Goal: Transaction & Acquisition: Purchase product/service

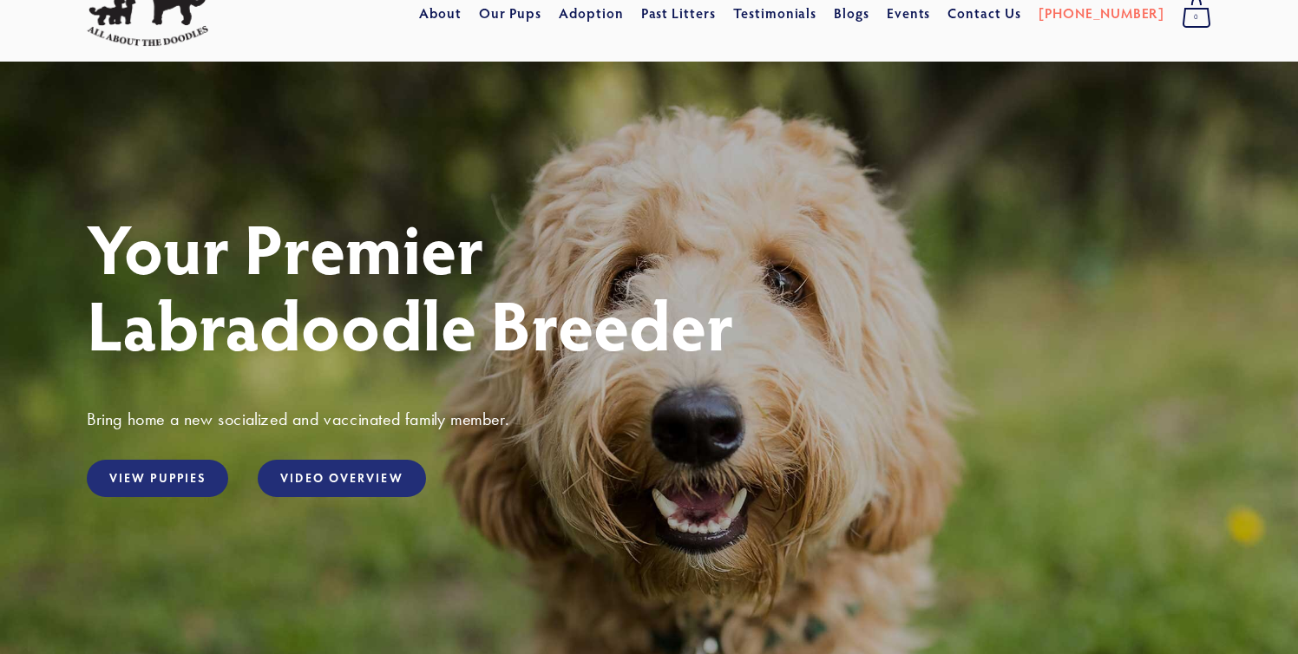
scroll to position [75, 0]
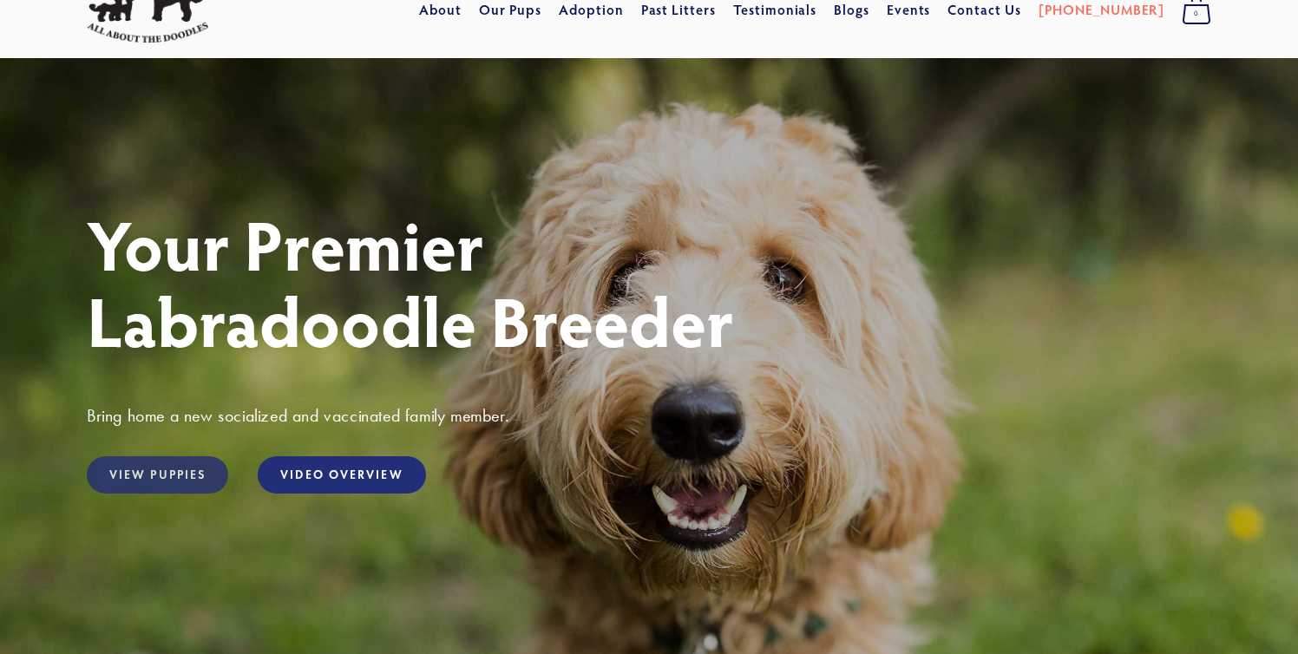
click at [162, 478] on link "View Puppies" at bounding box center [157, 474] width 141 height 37
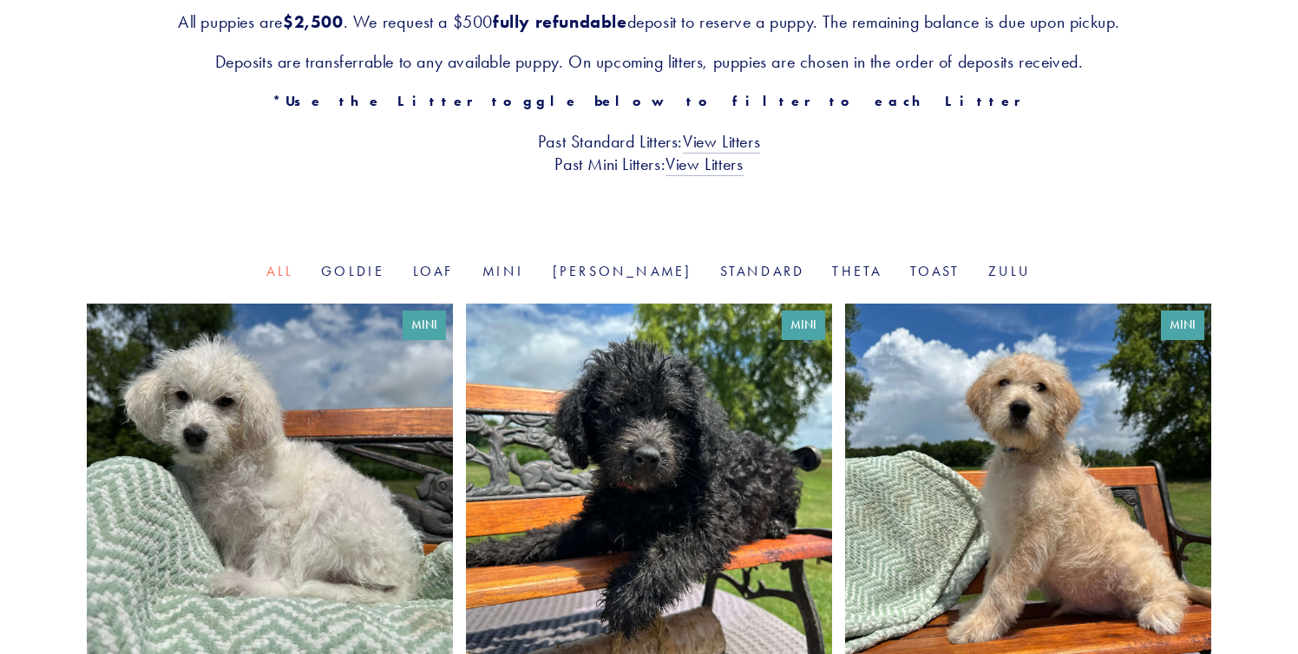
scroll to position [391, 0]
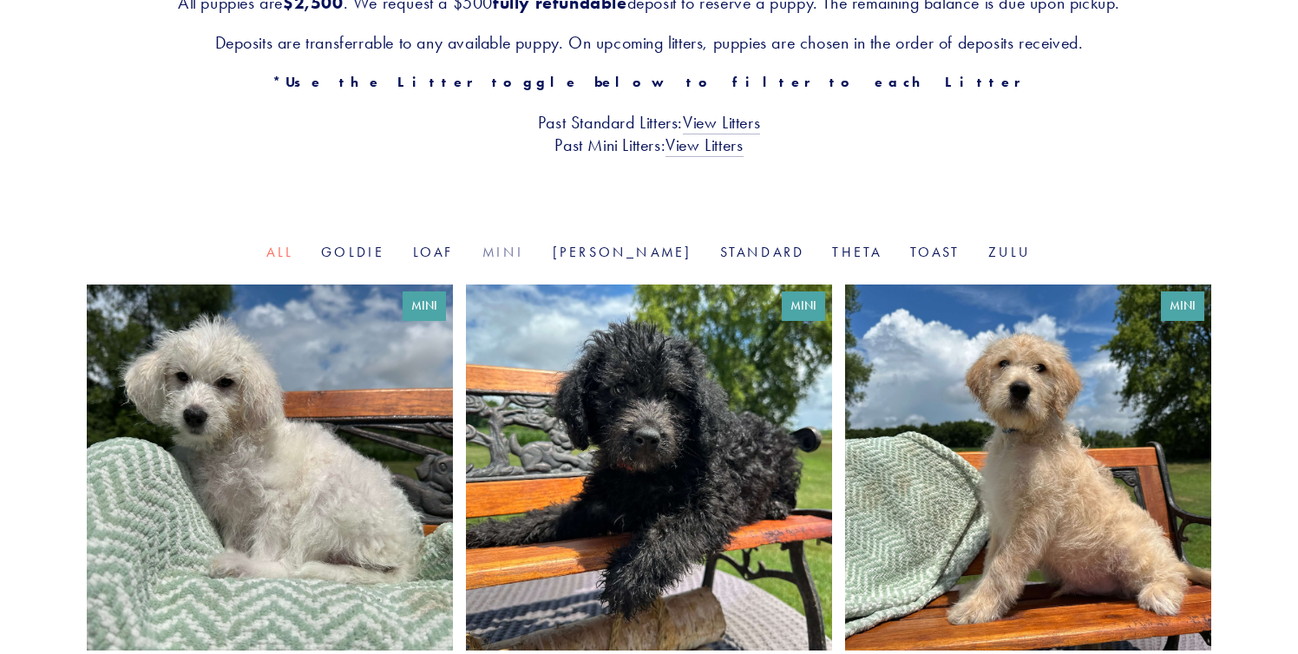
click at [525, 253] on link "Mini" at bounding box center [503, 252] width 43 height 16
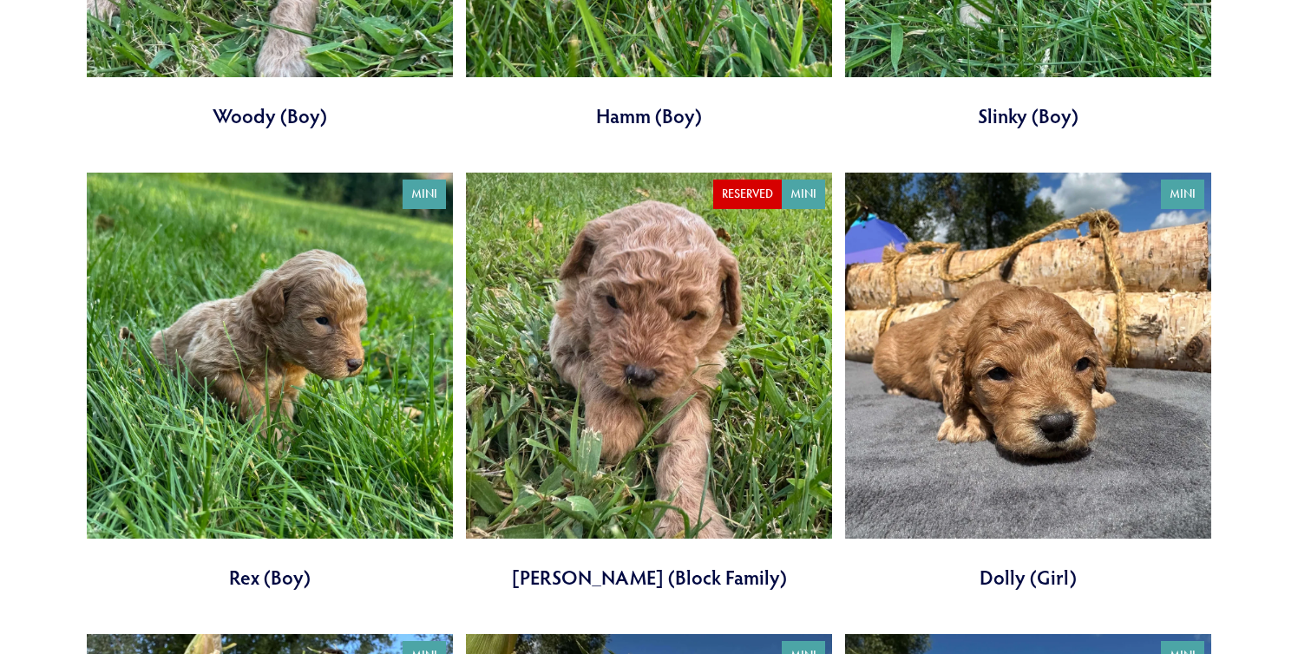
scroll to position [2351, 0]
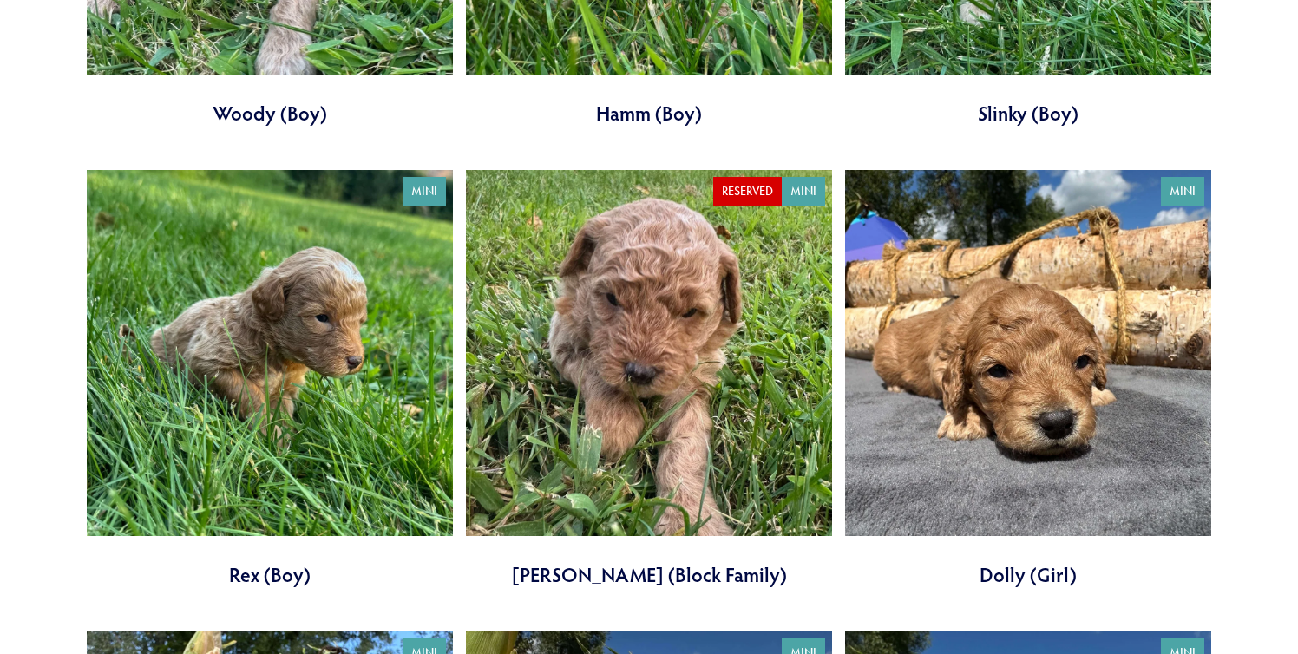
click at [1057, 321] on link at bounding box center [1028, 379] width 366 height 418
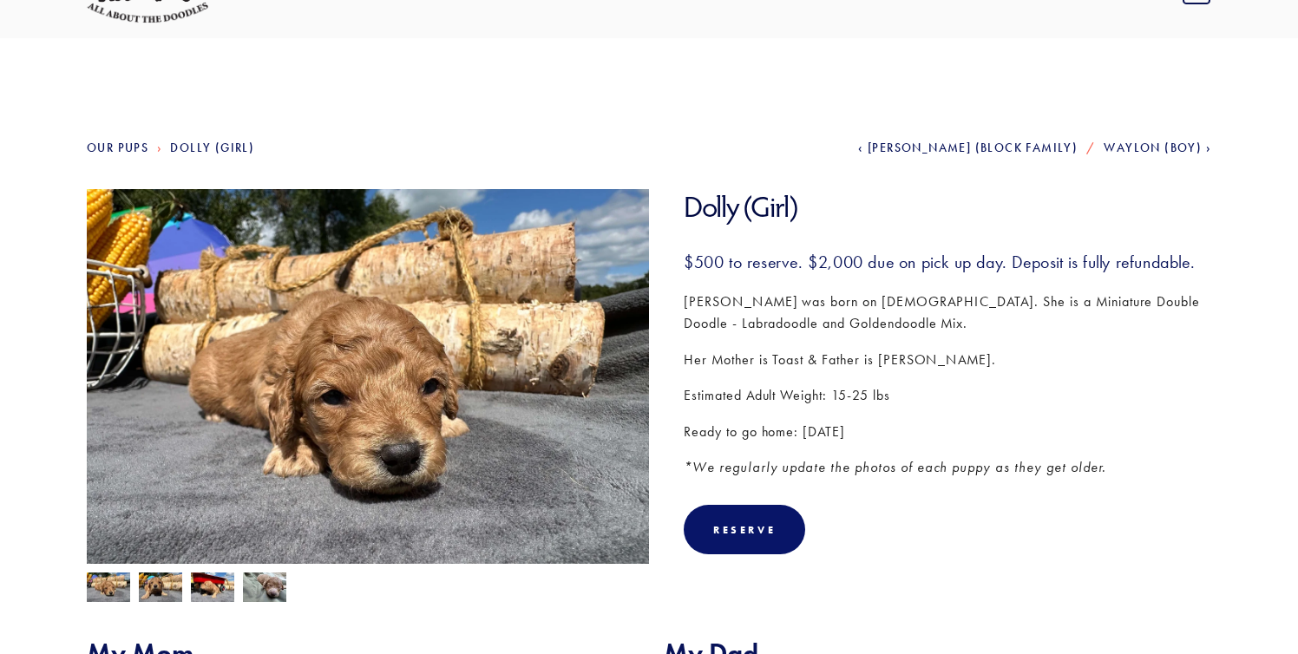
scroll to position [103, 0]
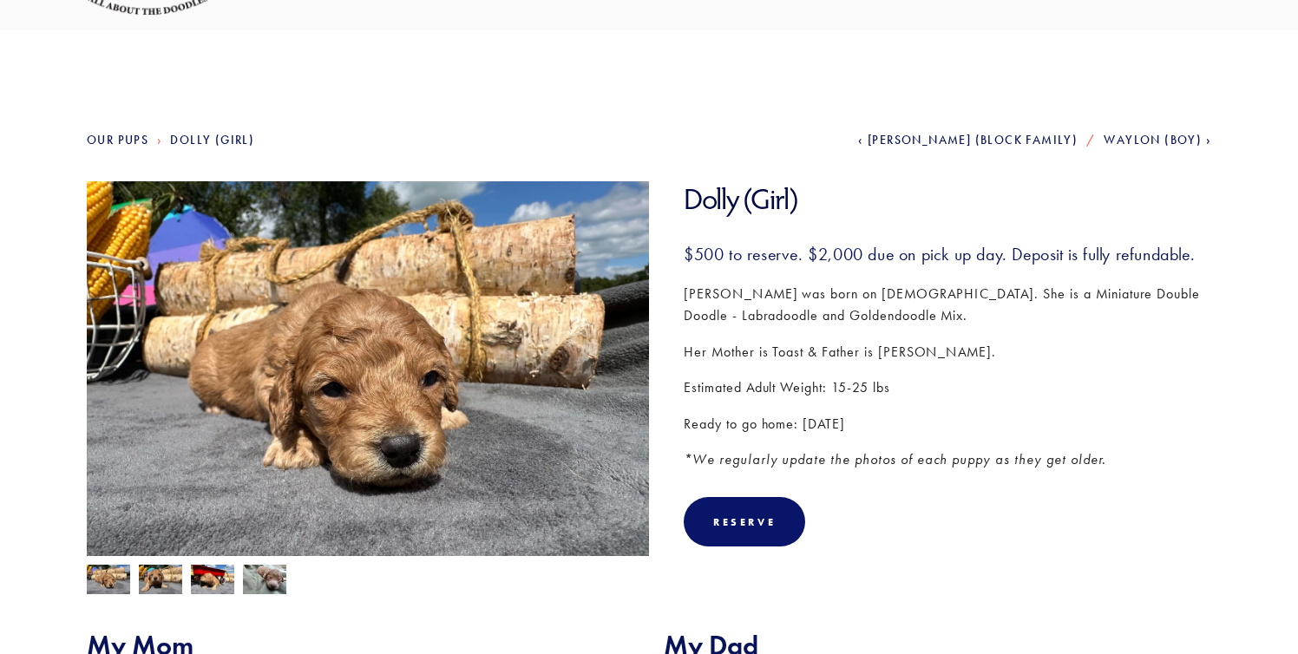
click at [158, 574] on img at bounding box center [160, 581] width 43 height 33
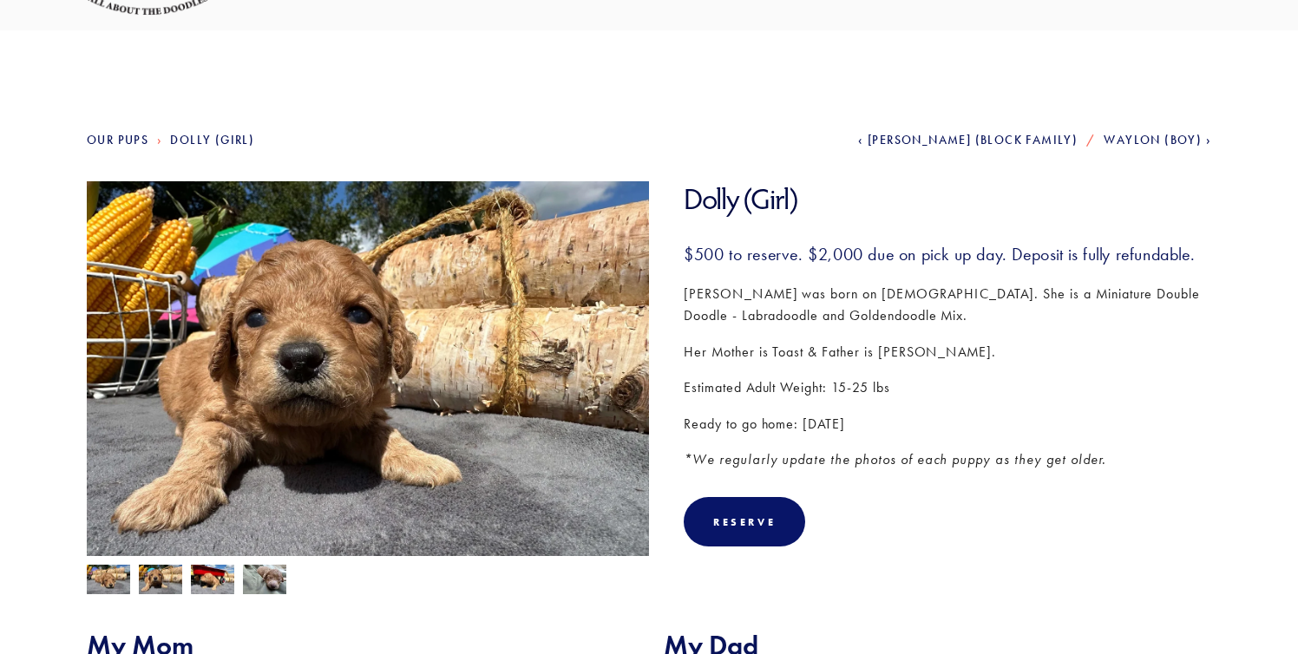
click at [210, 579] on img at bounding box center [212, 581] width 43 height 33
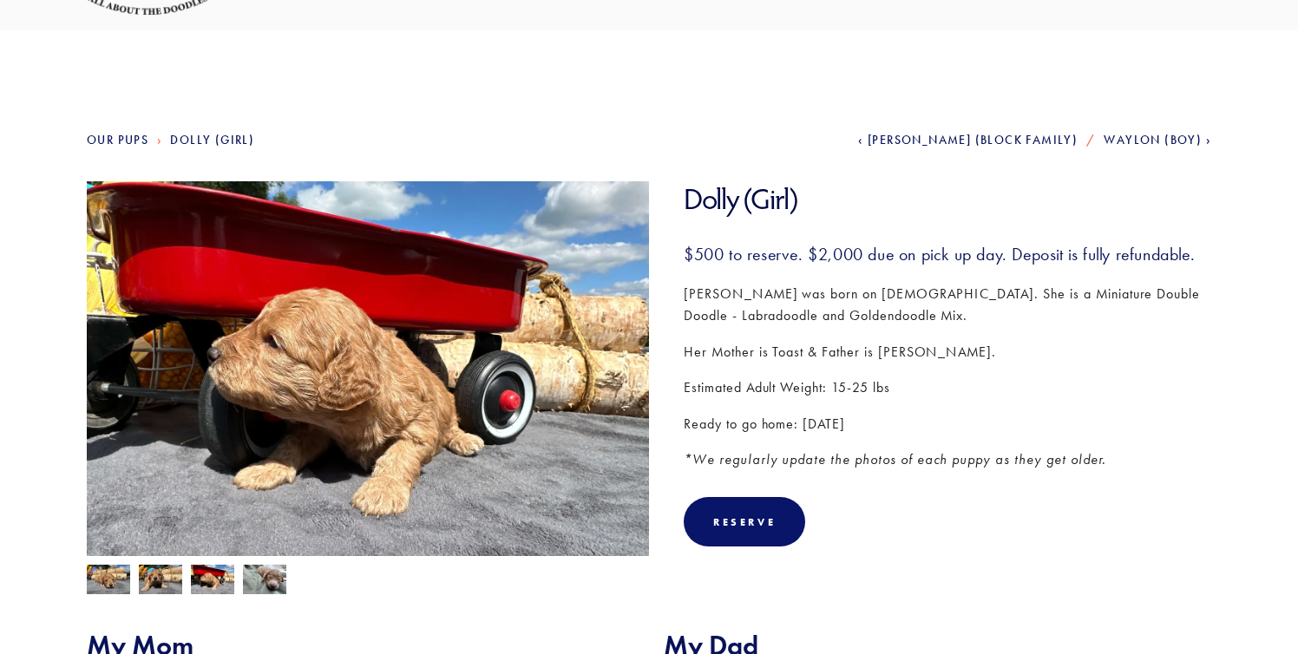
click at [254, 577] on img at bounding box center [264, 578] width 43 height 33
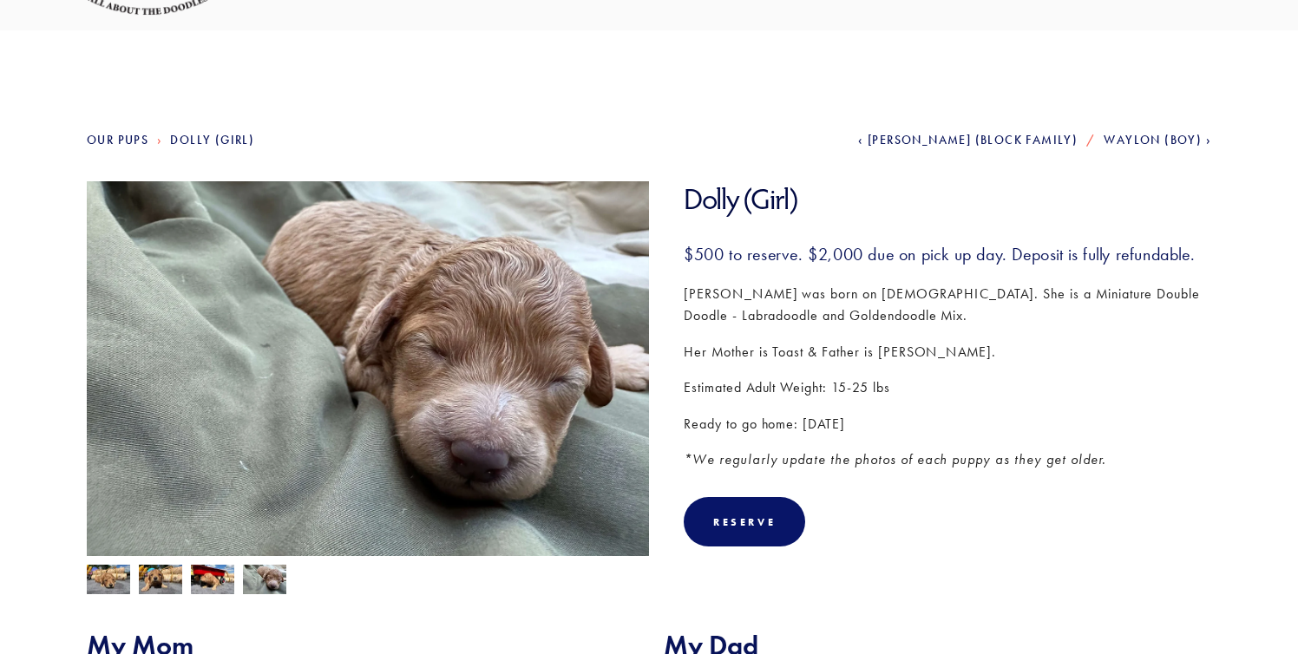
click at [111, 574] on img at bounding box center [108, 579] width 43 height 33
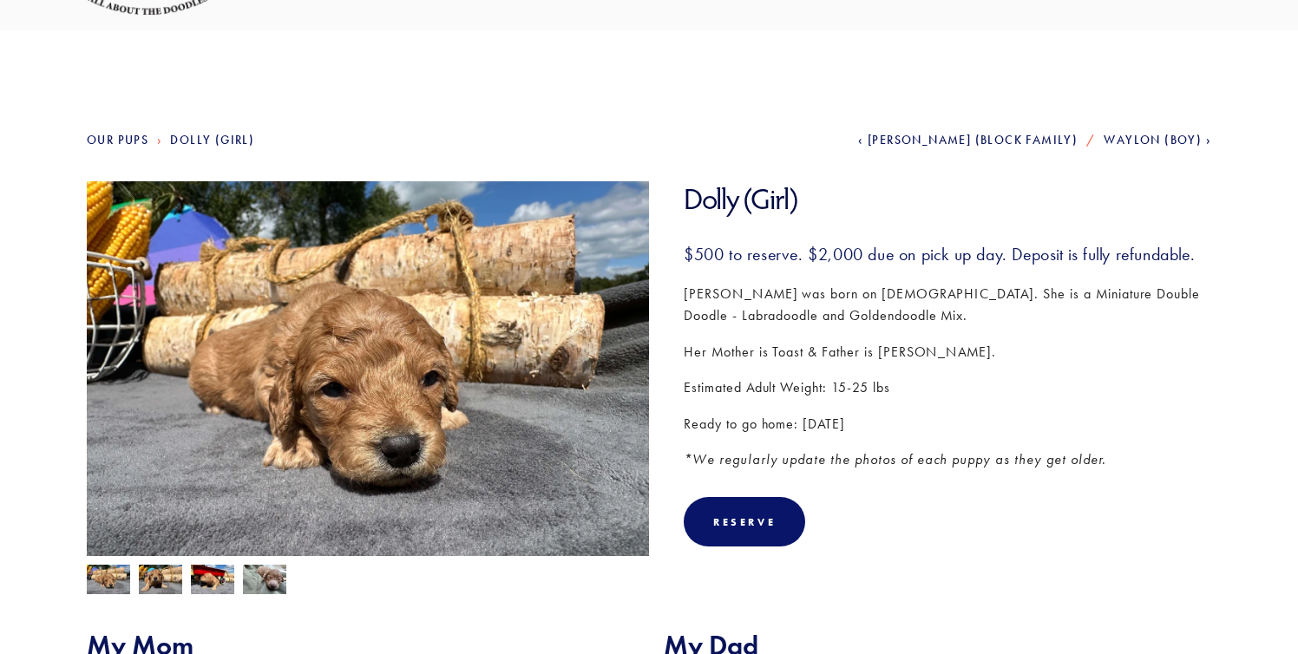
click at [155, 581] on img at bounding box center [160, 581] width 43 height 33
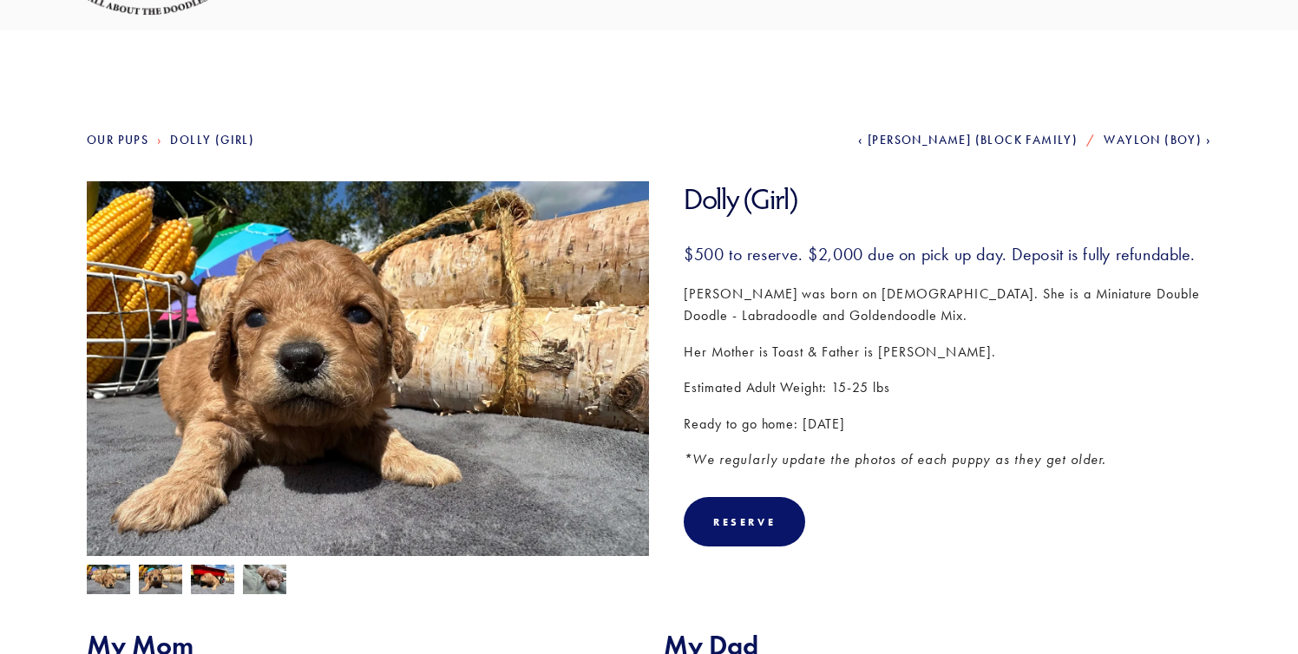
scroll to position [0, 0]
